Goal: Task Accomplishment & Management: Complete application form

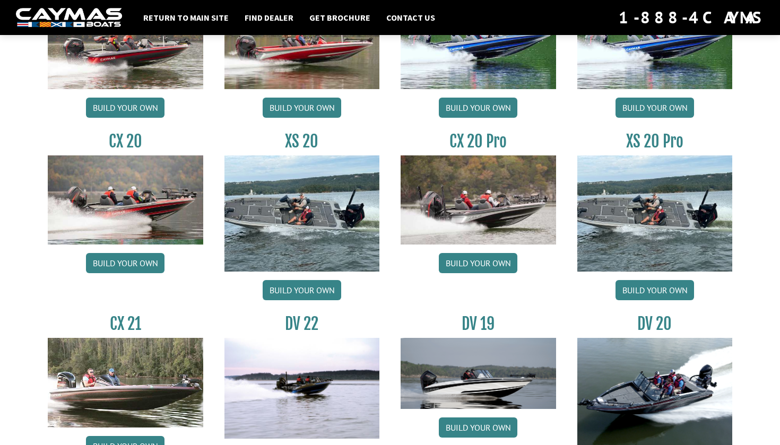
scroll to position [993, 0]
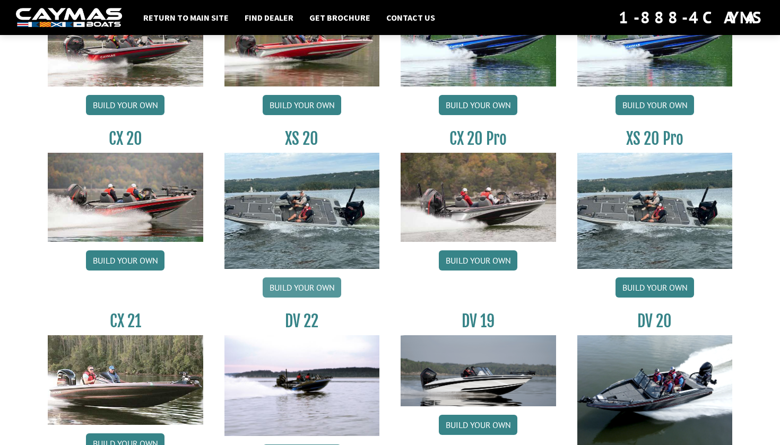
click at [320, 286] on link "Build your own" at bounding box center [302, 288] width 79 height 20
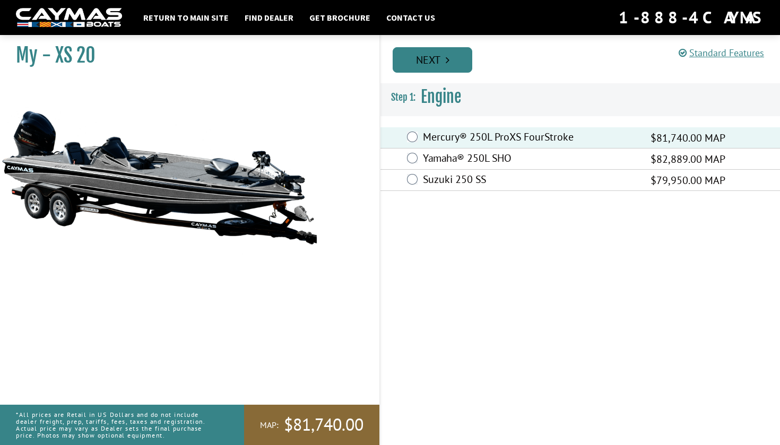
click at [448, 64] on icon "Pagination" at bounding box center [448, 60] width 4 height 11
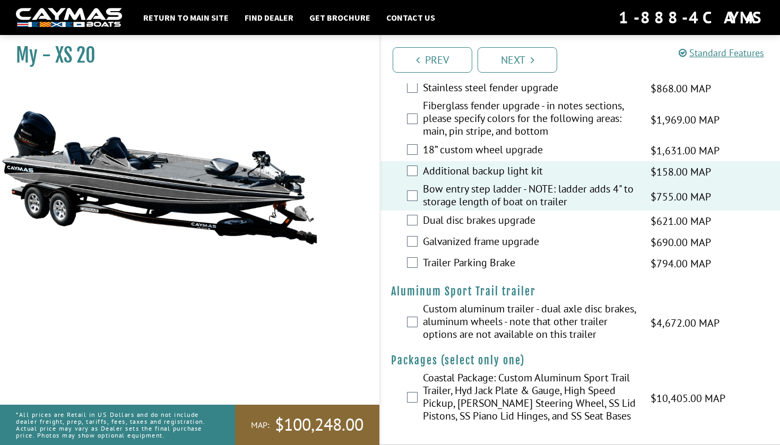
scroll to position [2144, 0]
click at [527, 50] on link "Next" at bounding box center [518, 59] width 80 height 25
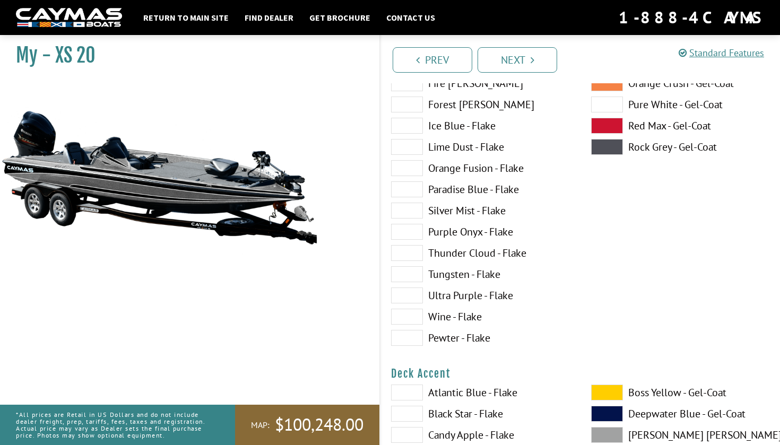
scroll to position [201, 0]
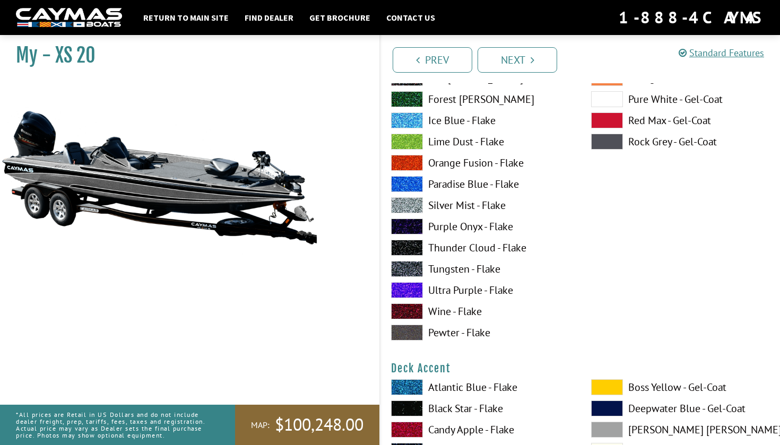
click at [410, 183] on span at bounding box center [407, 184] width 32 height 16
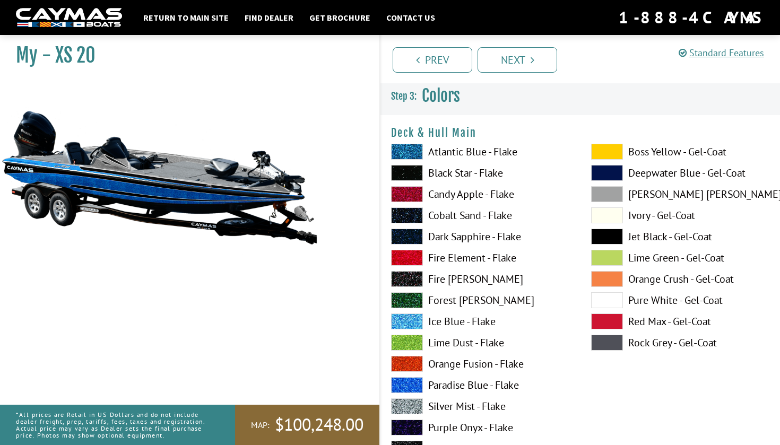
scroll to position [3, 0]
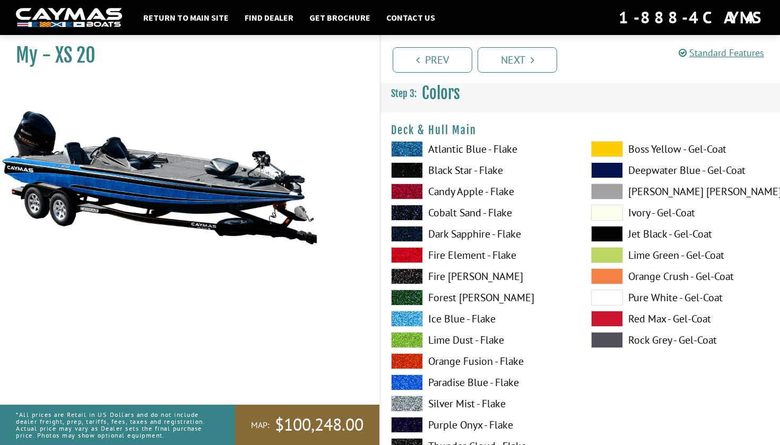
click at [602, 208] on span at bounding box center [607, 213] width 32 height 16
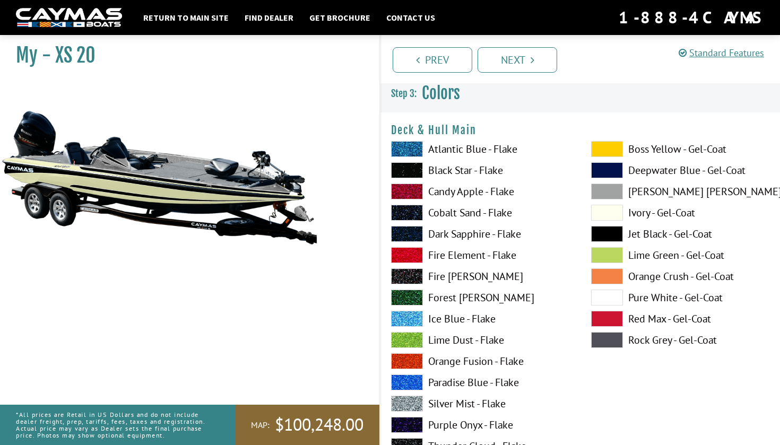
click at [606, 294] on span at bounding box center [607, 298] width 32 height 16
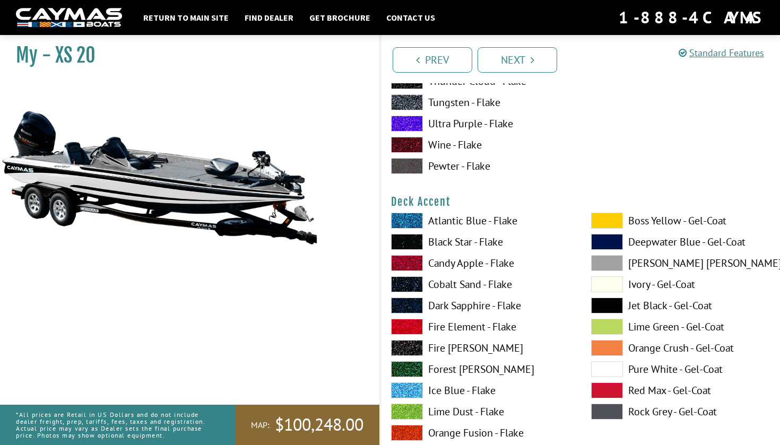
scroll to position [374, 0]
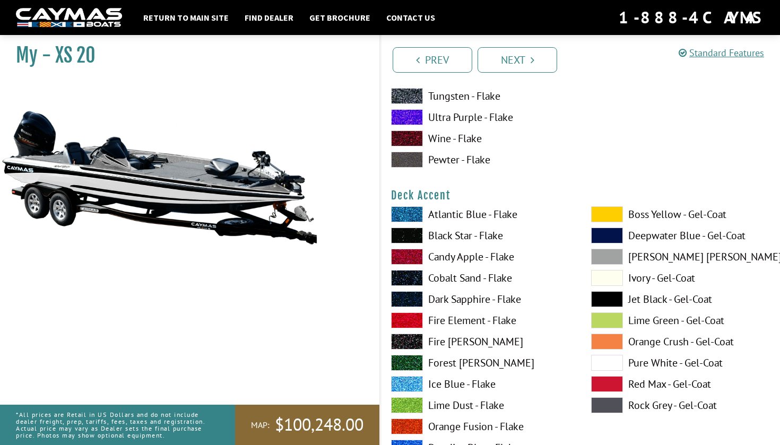
click at [604, 253] on span at bounding box center [607, 257] width 32 height 16
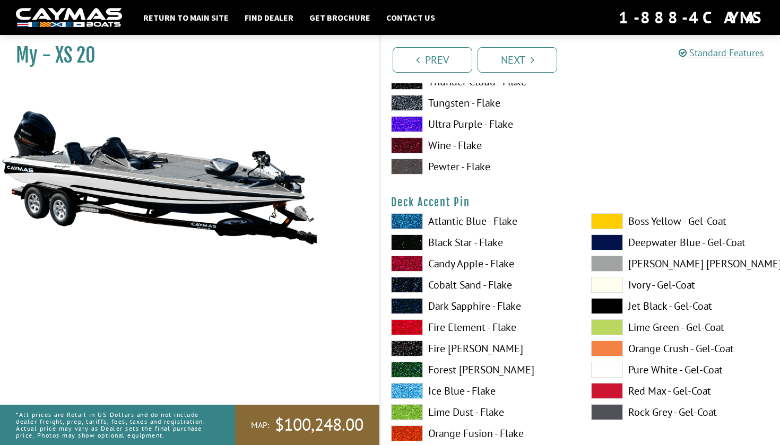
scroll to position [804, 0]
click at [609, 369] on span at bounding box center [607, 370] width 32 height 16
click at [609, 370] on span at bounding box center [607, 370] width 32 height 16
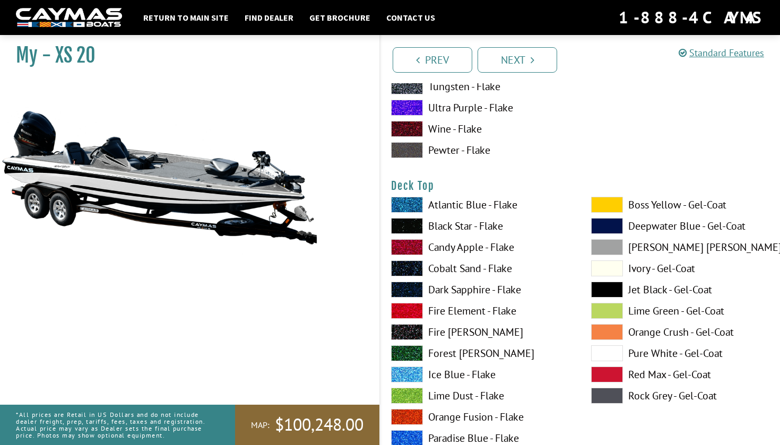
scroll to position [1258, 0]
click at [612, 351] on span at bounding box center [607, 353] width 32 height 16
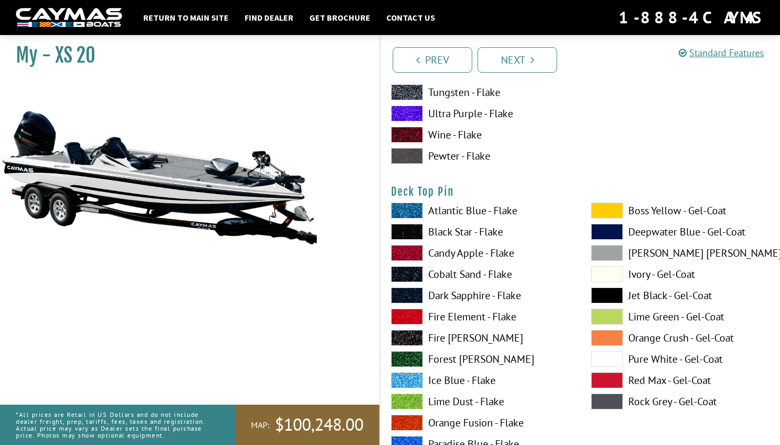
scroll to position [1694, 0]
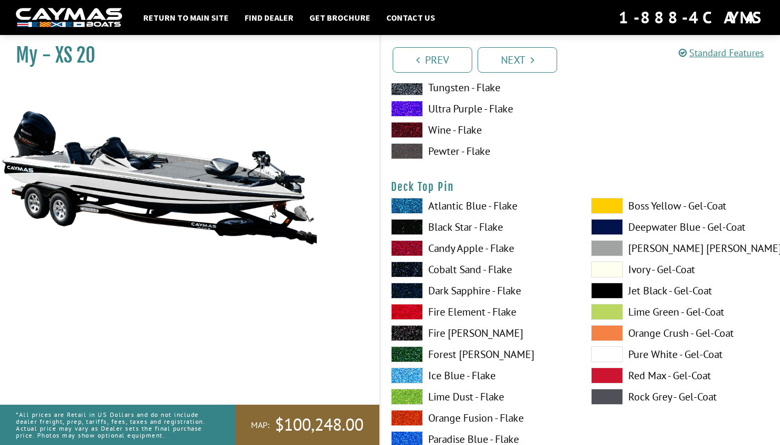
click at [420, 222] on span at bounding box center [407, 227] width 32 height 16
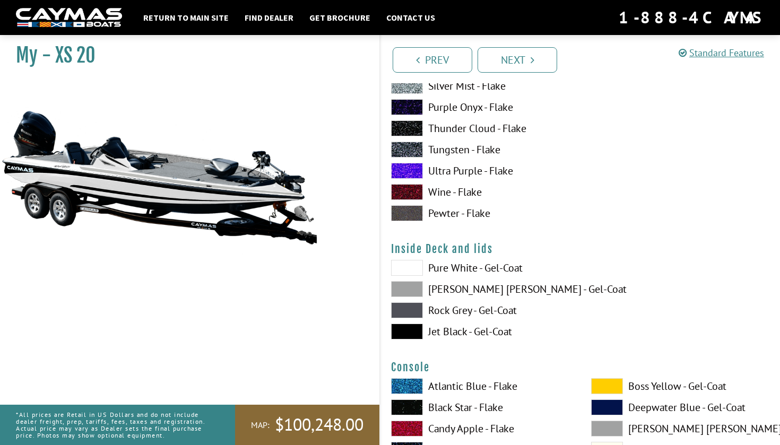
scroll to position [2098, 0]
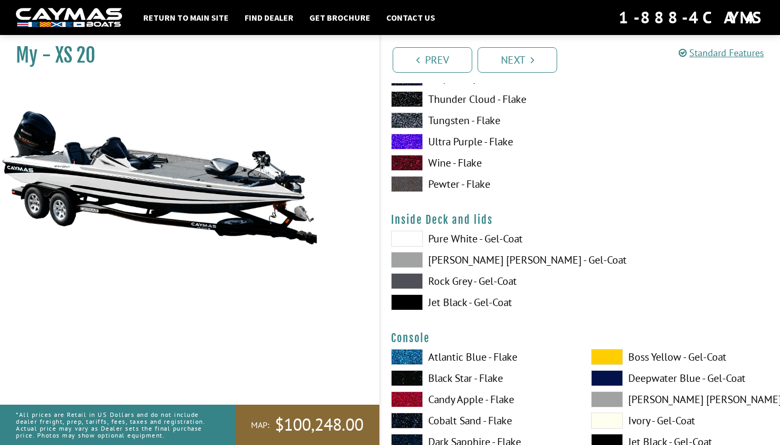
click at [413, 238] on span at bounding box center [407, 239] width 32 height 16
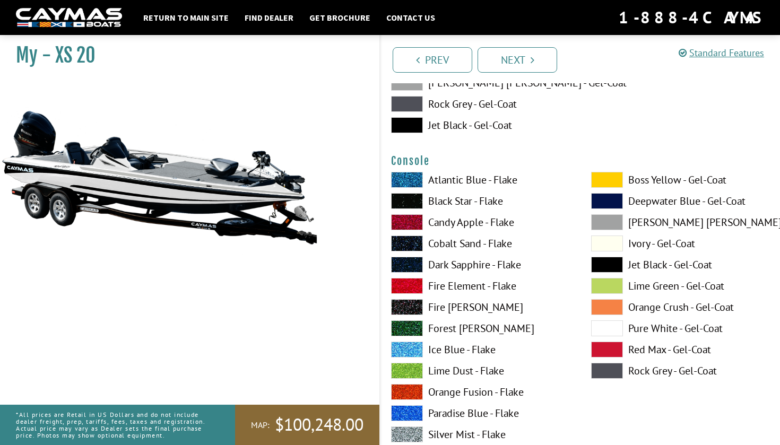
scroll to position [2281, 0]
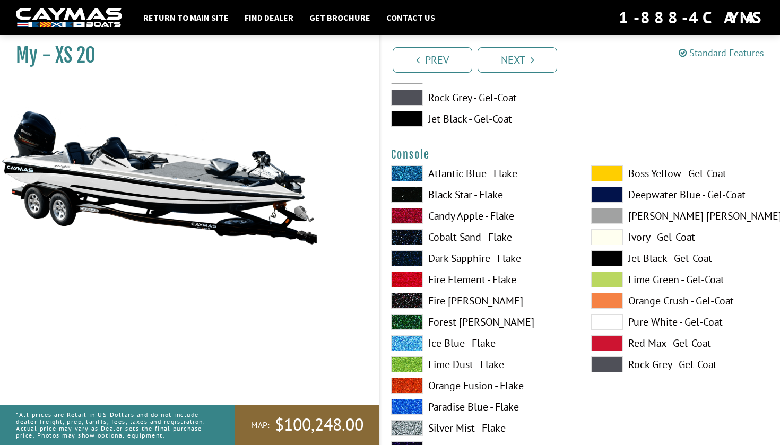
click at [605, 321] on span at bounding box center [607, 322] width 32 height 16
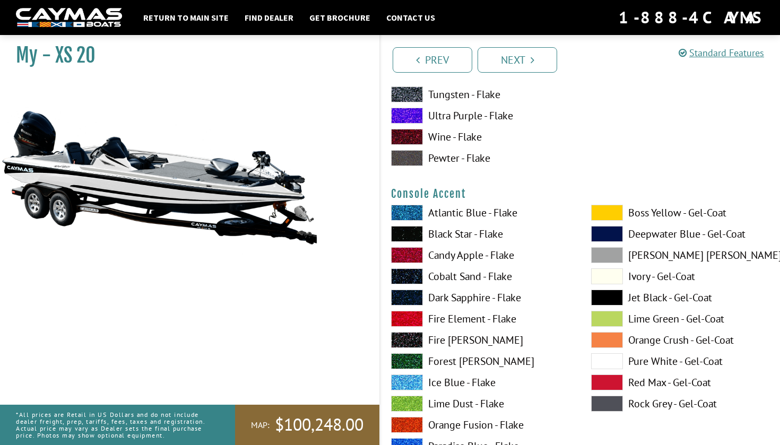
scroll to position [2682, 0]
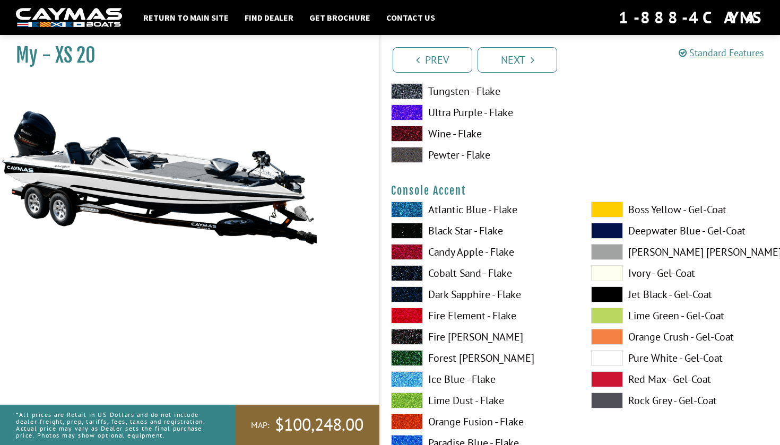
click at [607, 296] on span at bounding box center [607, 295] width 32 height 16
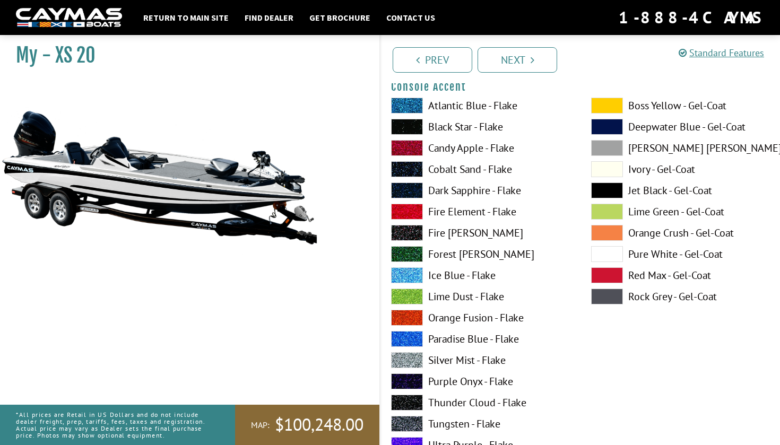
scroll to position [2785, 0]
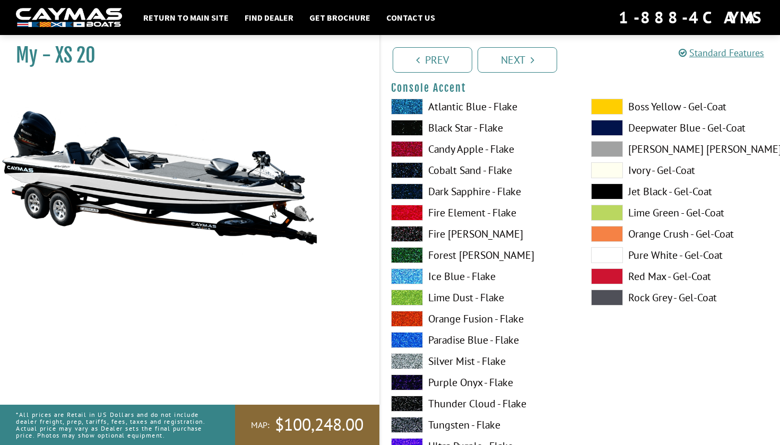
click at [611, 149] on span at bounding box center [607, 149] width 32 height 16
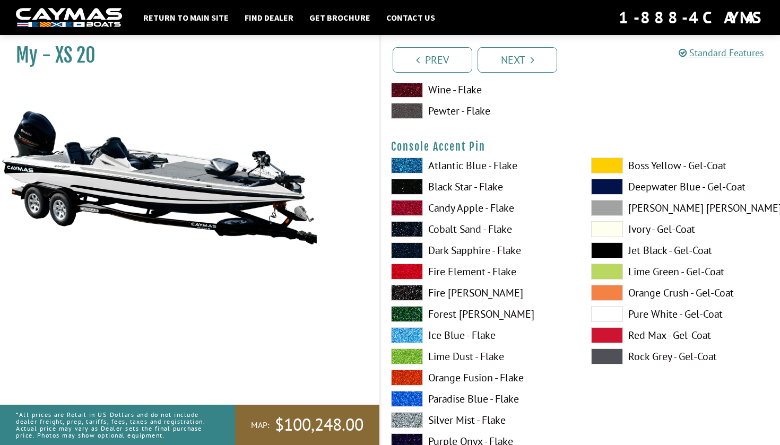
scroll to position [3173, 0]
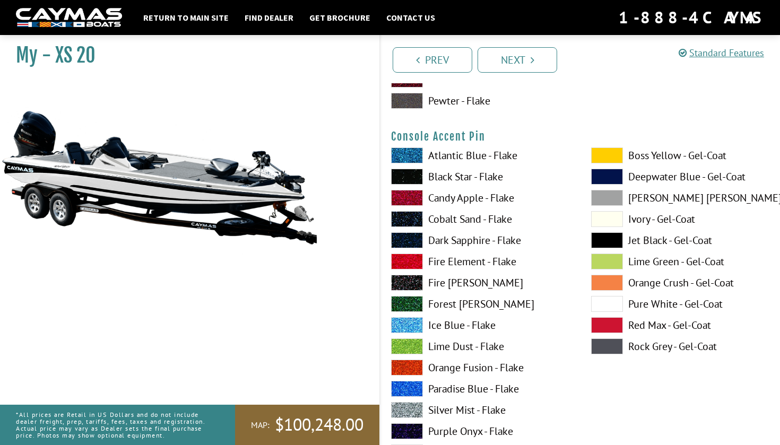
click at [412, 261] on span at bounding box center [407, 262] width 32 height 16
click at [617, 200] on span at bounding box center [607, 198] width 32 height 16
click at [611, 197] on span at bounding box center [607, 198] width 32 height 16
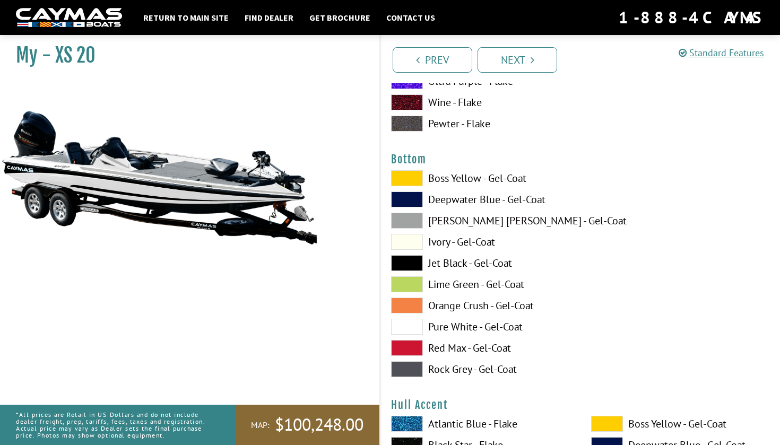
scroll to position [3591, 0]
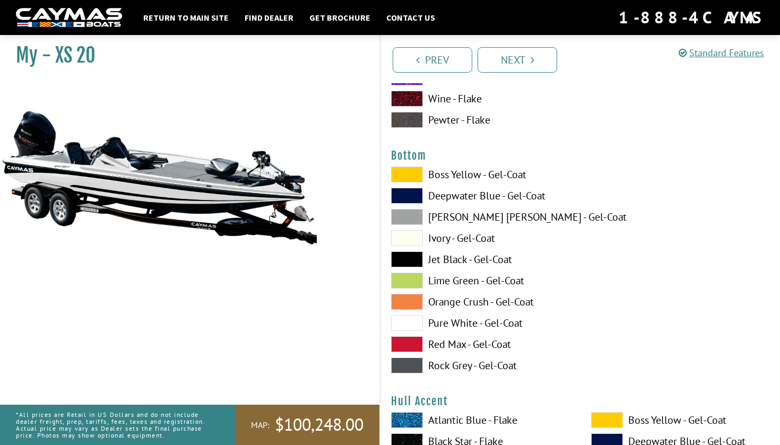
click at [398, 213] on span at bounding box center [407, 217] width 32 height 16
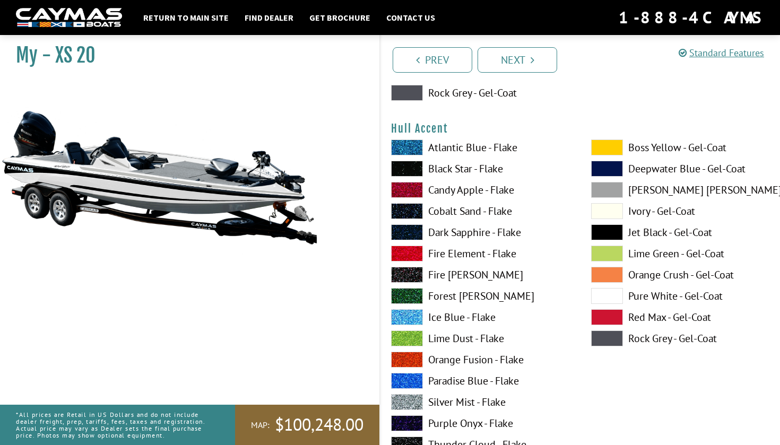
scroll to position [3887, 0]
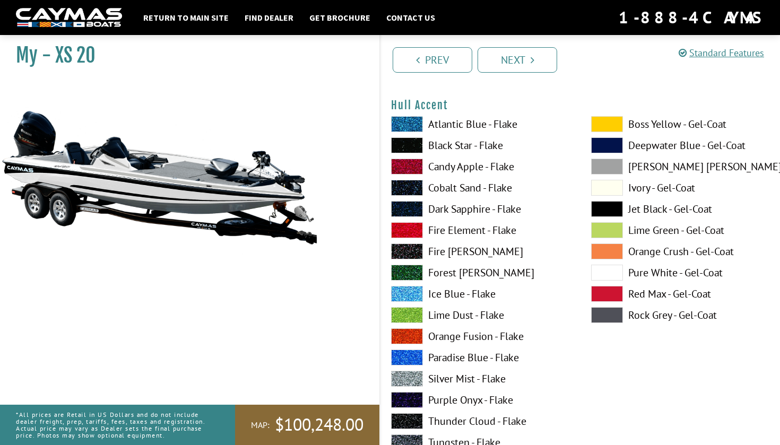
click at [608, 167] on span at bounding box center [607, 167] width 32 height 16
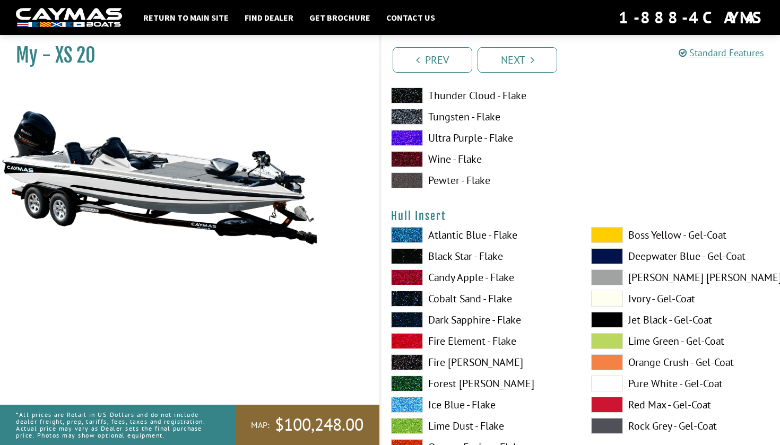
scroll to position [4659, 0]
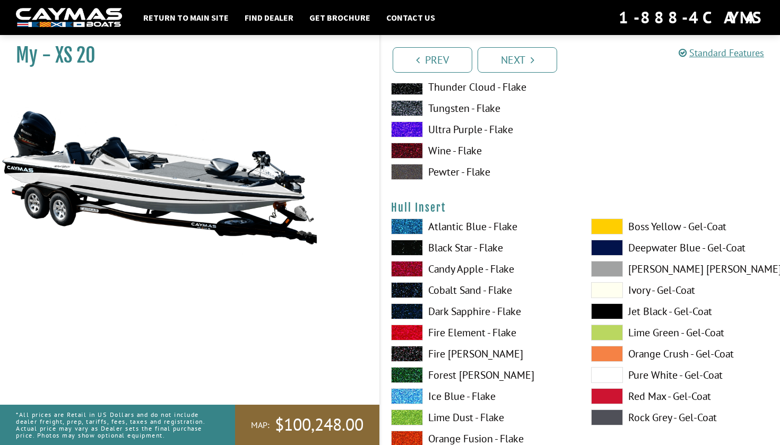
click at [602, 372] on span at bounding box center [607, 375] width 32 height 16
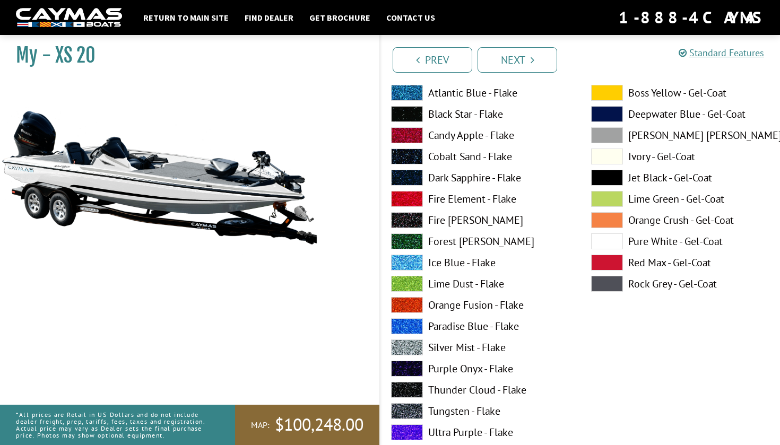
scroll to position [4319, 0]
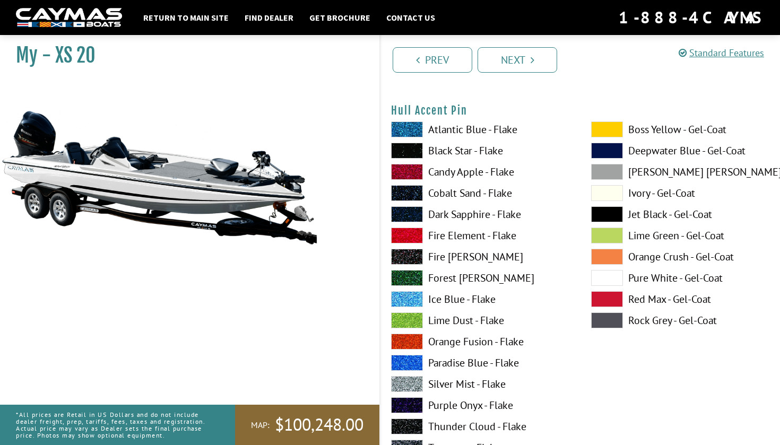
click at [613, 277] on span at bounding box center [607, 278] width 32 height 16
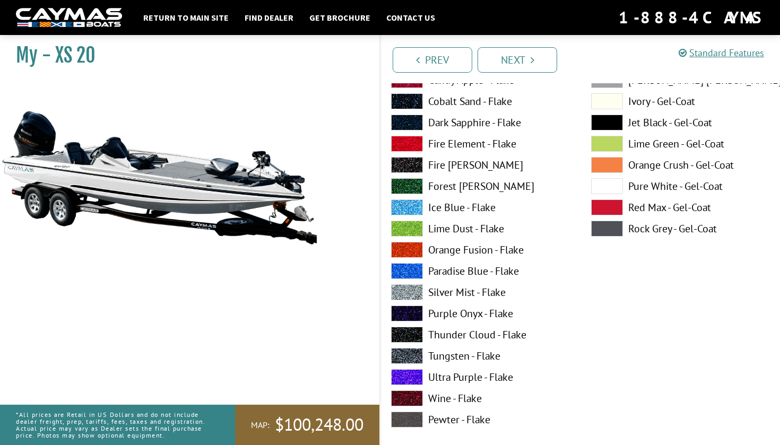
scroll to position [3958, 0]
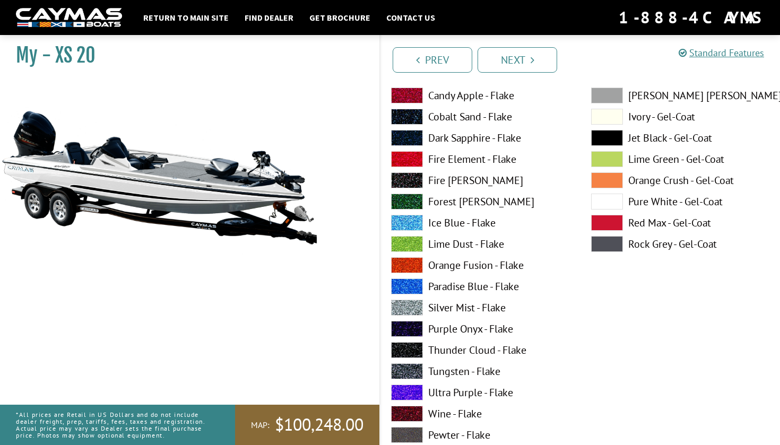
click at [615, 202] on span at bounding box center [607, 202] width 32 height 16
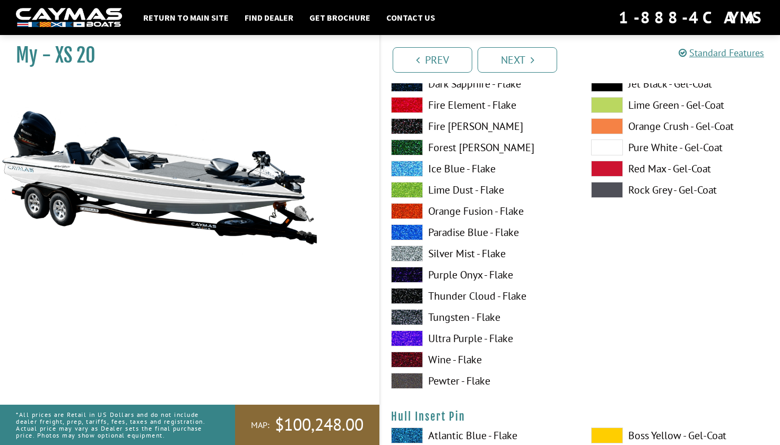
scroll to position [4892, 0]
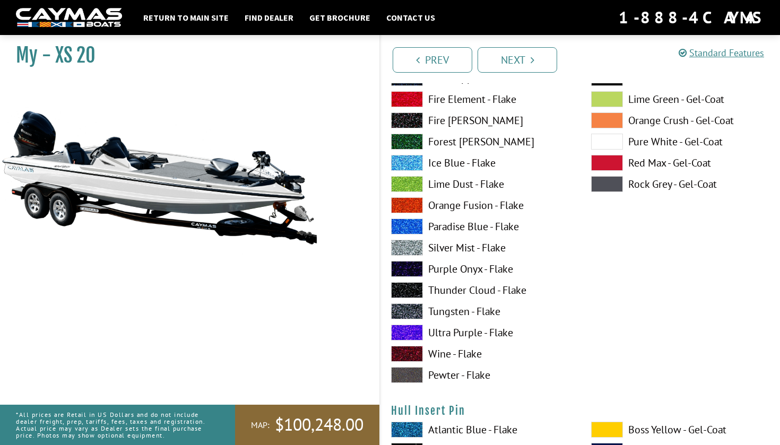
click at [611, 141] on span at bounding box center [607, 142] width 32 height 16
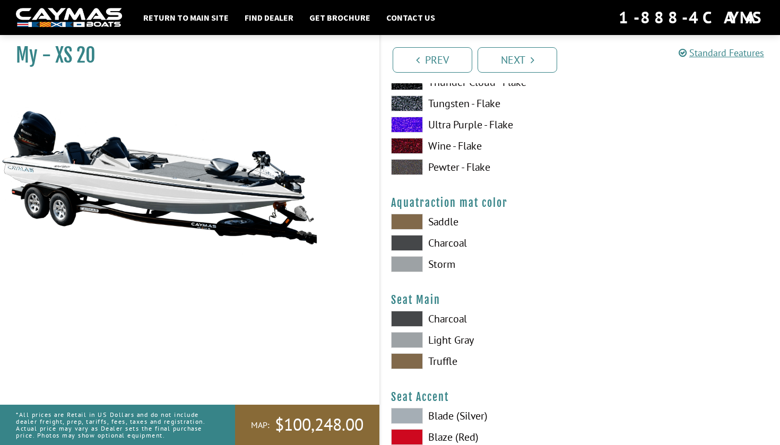
scroll to position [5538, 0]
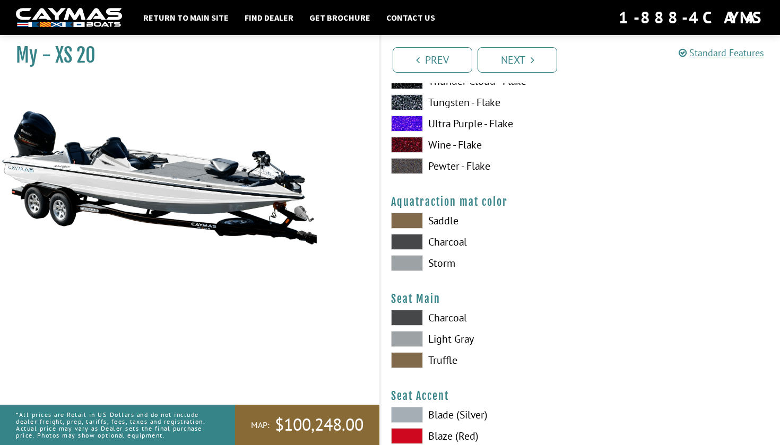
click at [410, 262] on span at bounding box center [407, 263] width 32 height 16
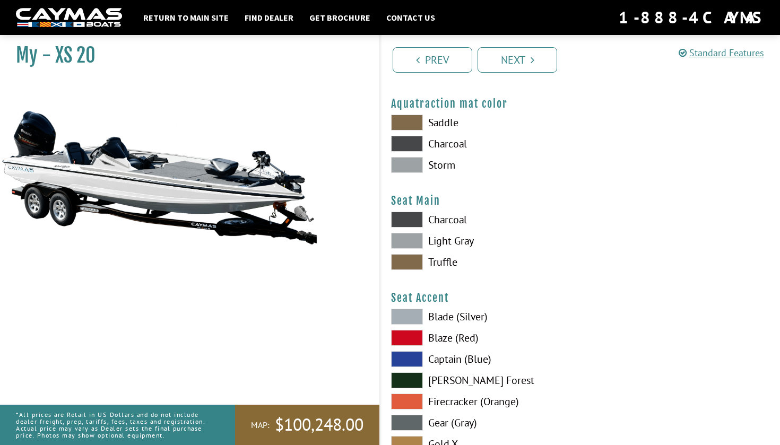
scroll to position [5640, 0]
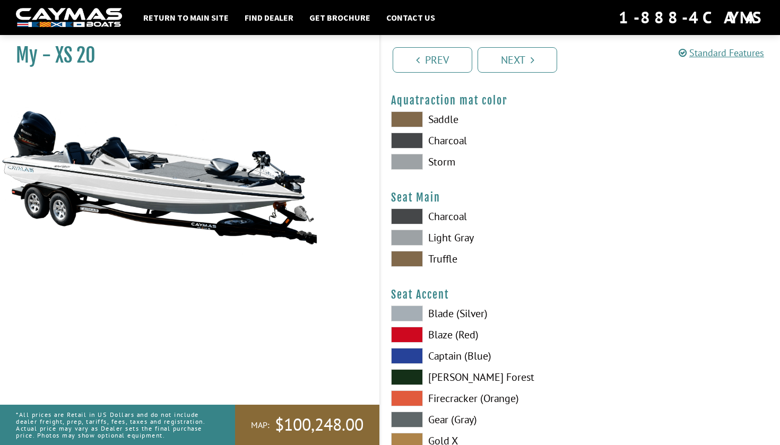
click at [415, 240] on span at bounding box center [407, 238] width 32 height 16
click at [409, 213] on span at bounding box center [407, 217] width 32 height 16
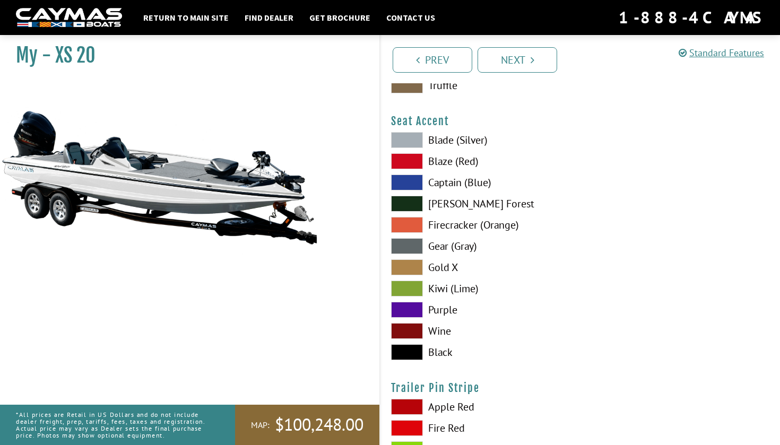
scroll to position [5814, 0]
click at [413, 158] on span at bounding box center [407, 161] width 32 height 16
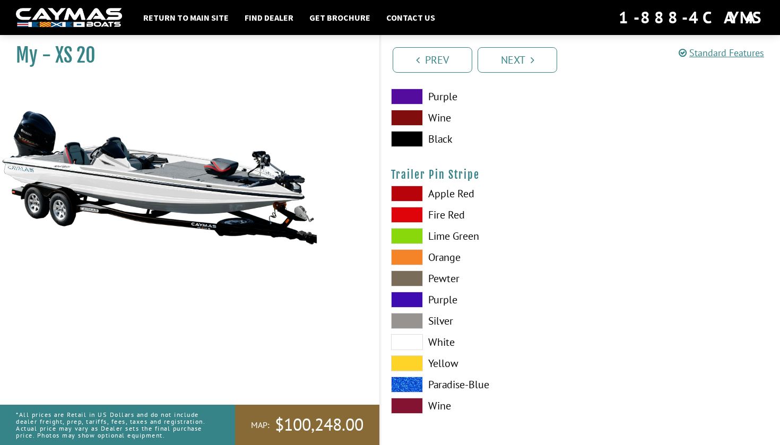
scroll to position [6027, 0]
click at [408, 339] on span at bounding box center [407, 342] width 32 height 16
click at [532, 55] on icon "Pagination" at bounding box center [533, 60] width 4 height 11
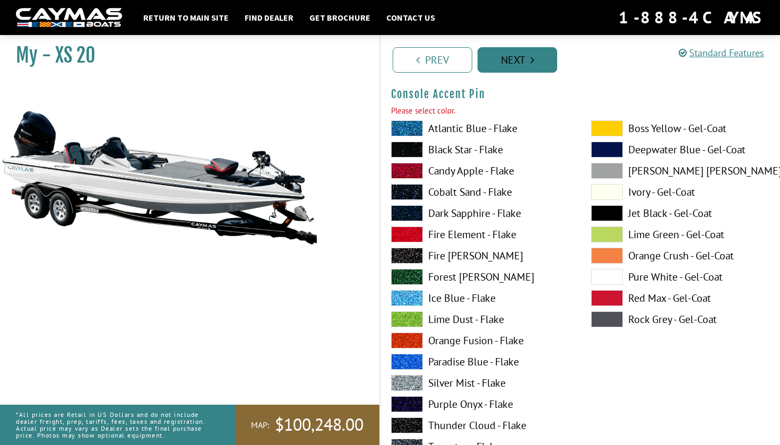
scroll to position [3215, 0]
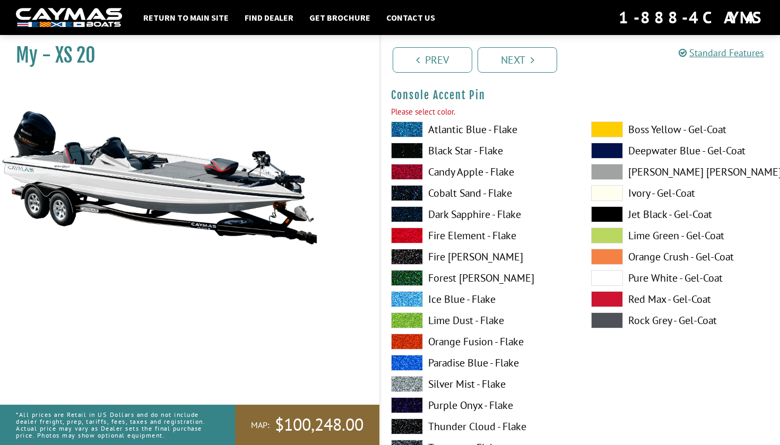
click at [413, 165] on span at bounding box center [407, 172] width 32 height 16
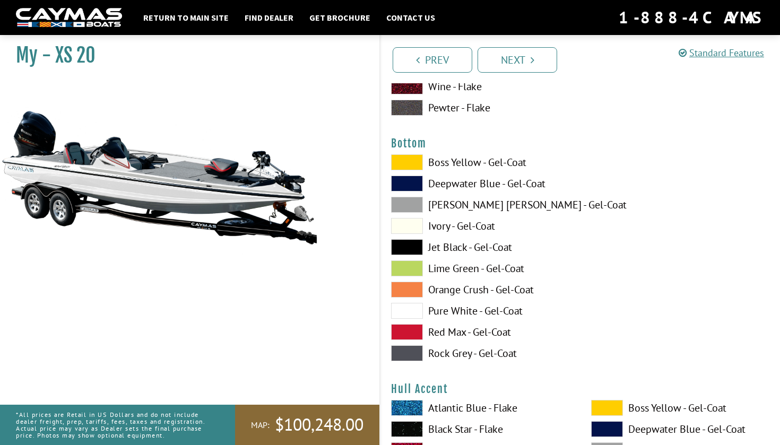
scroll to position [3620, 0]
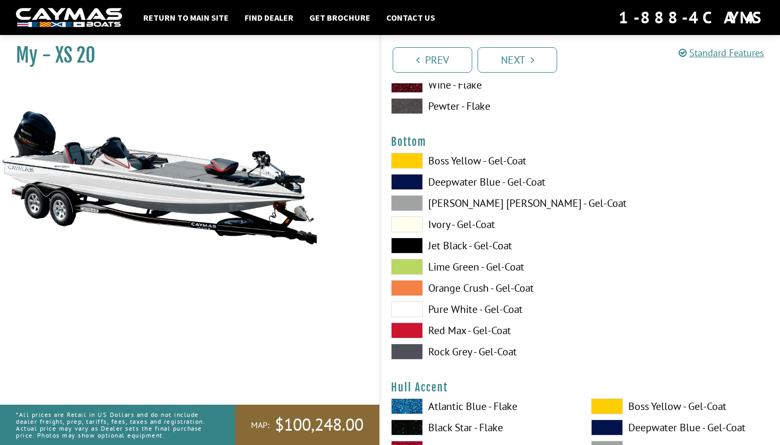
click at [409, 304] on span at bounding box center [407, 310] width 32 height 16
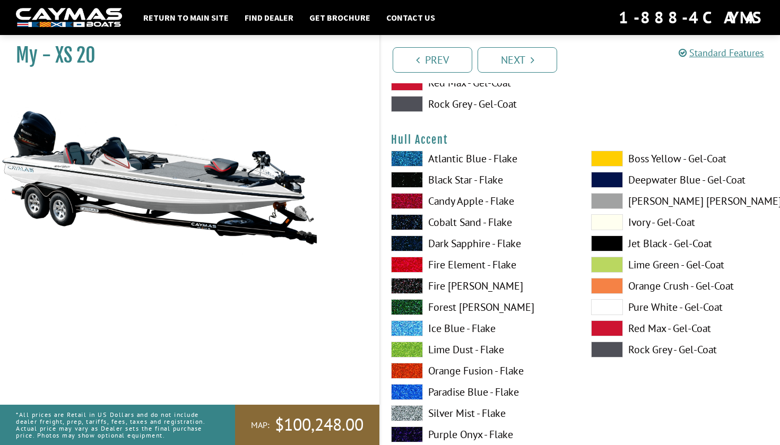
scroll to position [3869, 0]
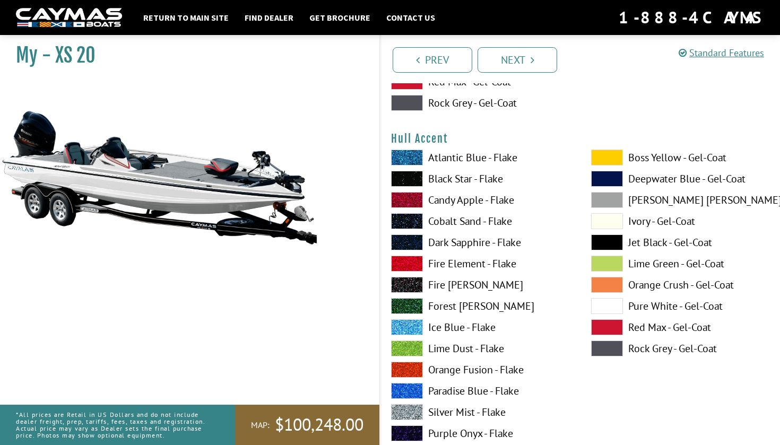
click at [604, 304] on span at bounding box center [607, 306] width 32 height 16
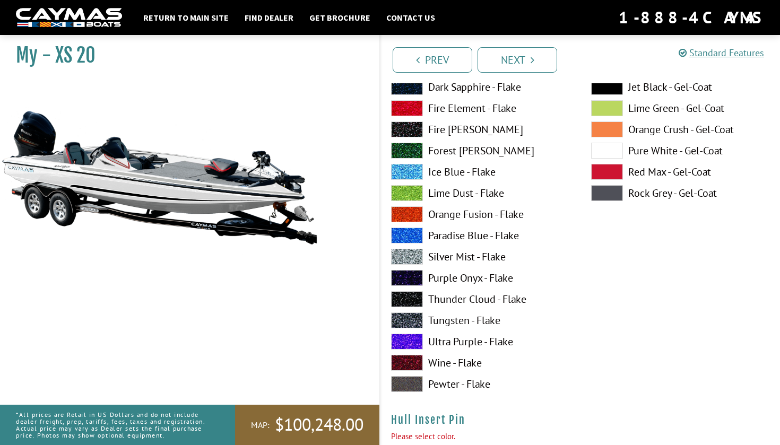
scroll to position [4905, 0]
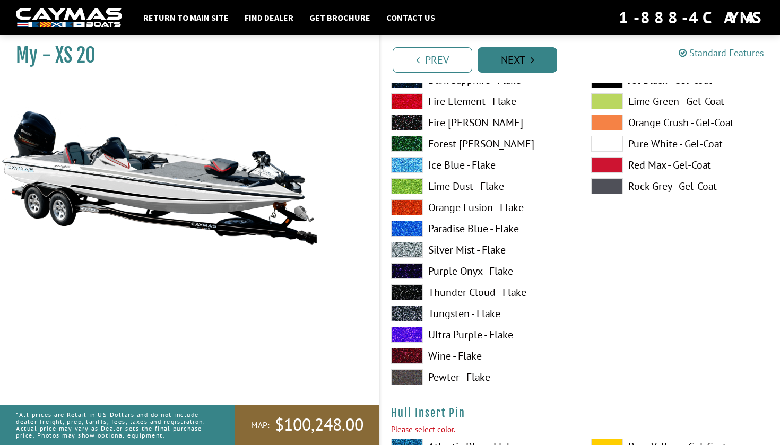
click at [525, 55] on link "Next" at bounding box center [518, 59] width 80 height 25
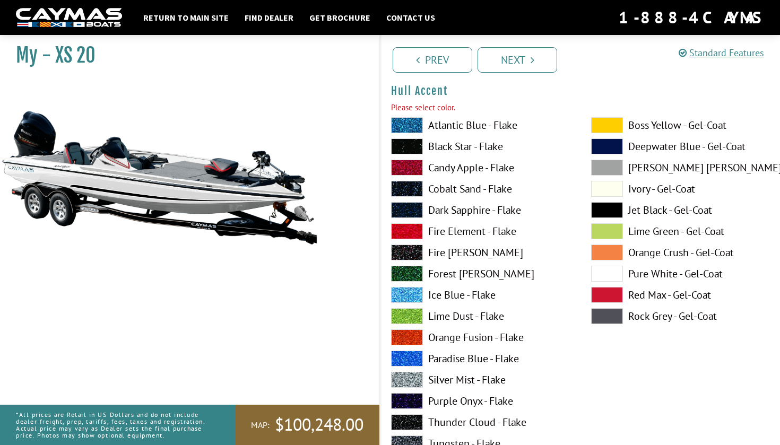
scroll to position [3903, 0]
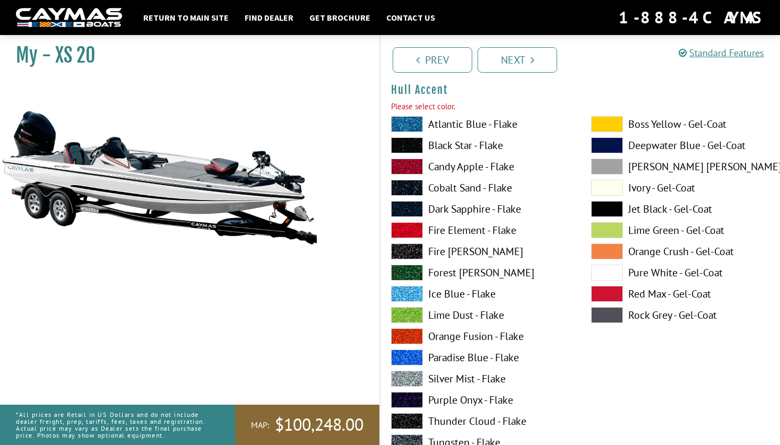
click at [606, 273] on span at bounding box center [607, 273] width 32 height 16
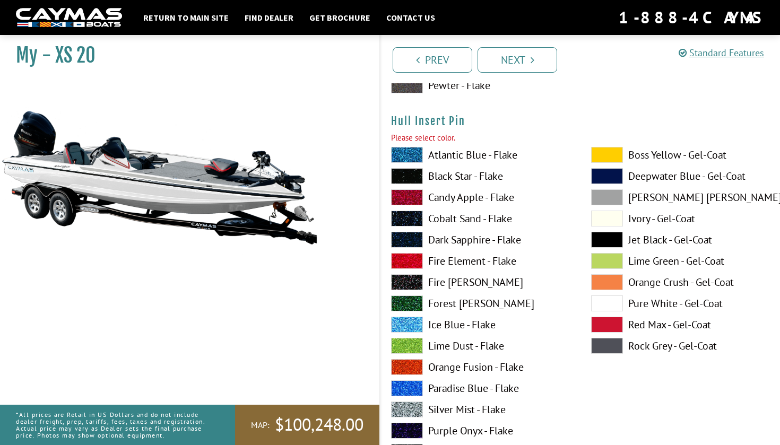
scroll to position [5198, 0]
click at [417, 168] on span at bounding box center [407, 176] width 32 height 16
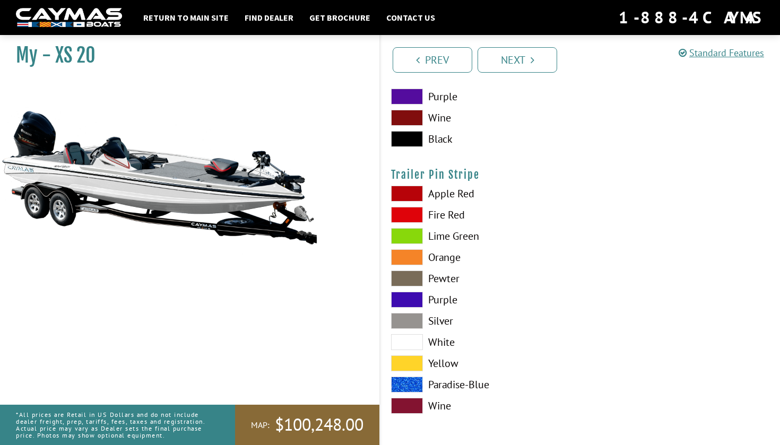
scroll to position [6056, 0]
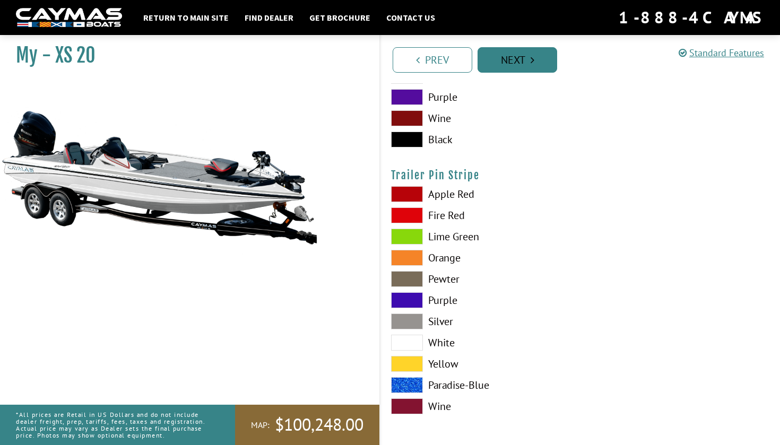
click at [514, 59] on link "Next" at bounding box center [518, 59] width 80 height 25
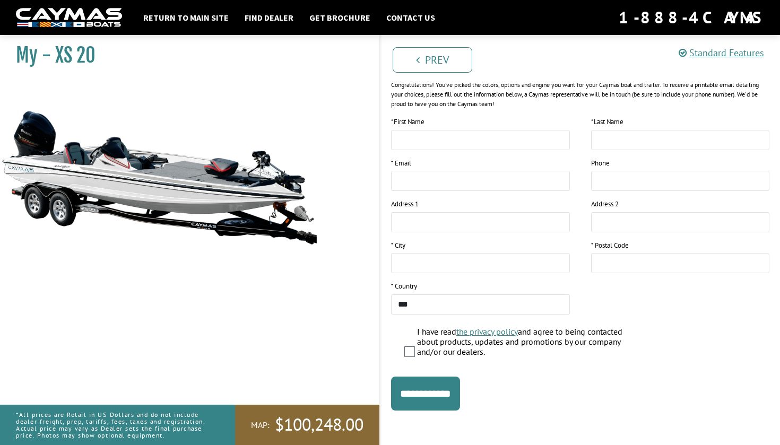
scroll to position [0, 0]
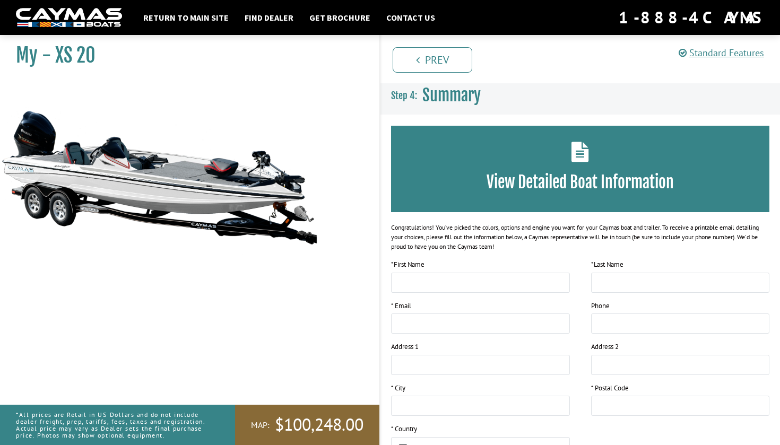
click at [582, 153] on icon at bounding box center [581, 152] width 18 height 20
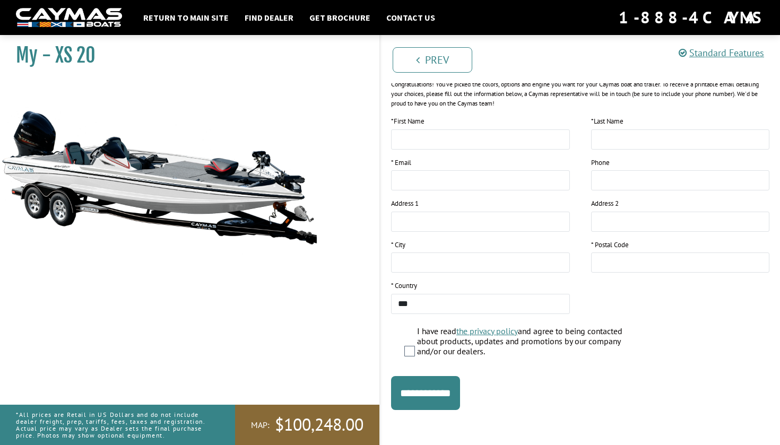
scroll to position [143, 0]
